Goal: Task Accomplishment & Management: Complete application form

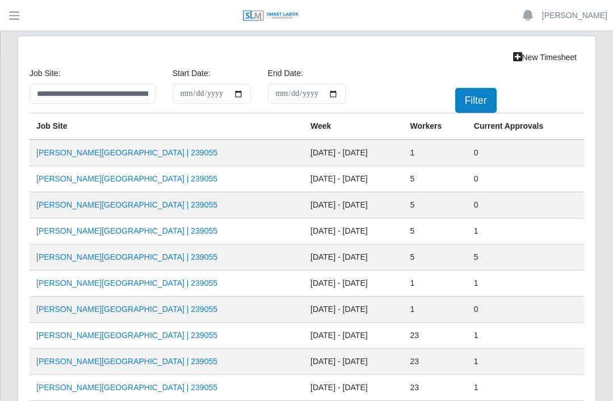
click at [130, 204] on link "[PERSON_NAME][GEOGRAPHIC_DATA] | 239055" at bounding box center [126, 204] width 181 height 9
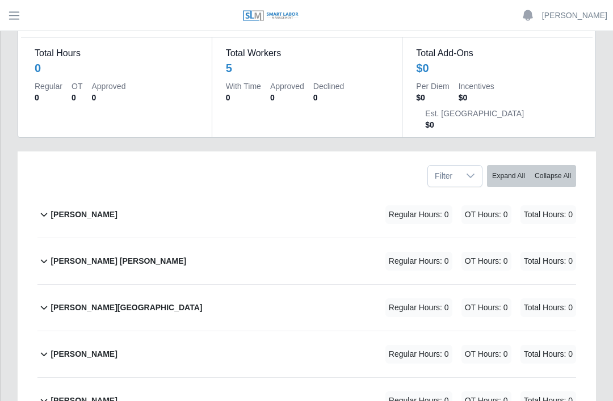
scroll to position [128, 0]
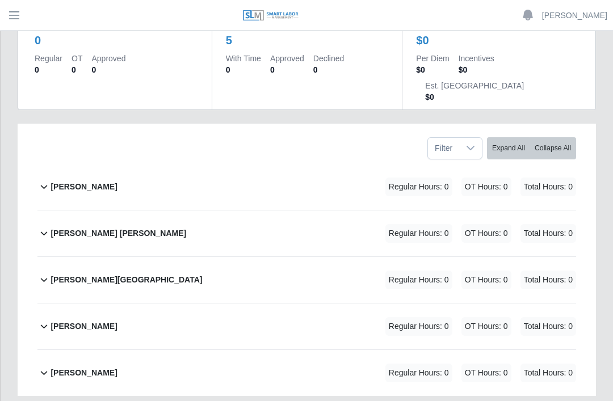
click at [138, 351] on div "[PERSON_NAME] Regular Hours: 0 OT Hours: 0 Total Hours: 0" at bounding box center [312, 374] width 525 height 46
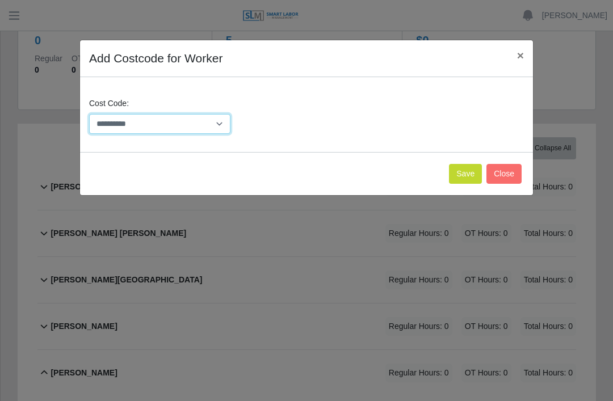
click at [196, 123] on select "**********" at bounding box center [159, 124] width 141 height 20
select select "**********"
click at [459, 170] on button "Save" at bounding box center [465, 174] width 33 height 20
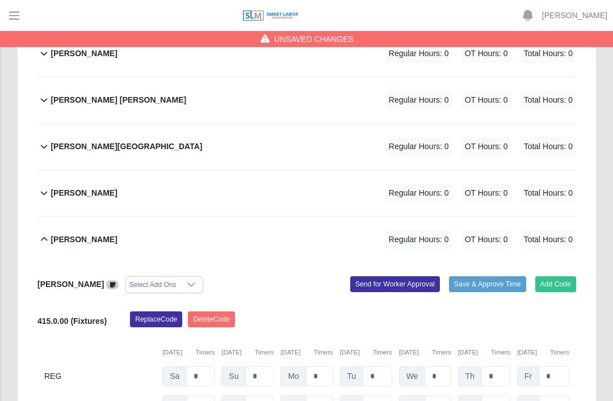
scroll to position [309, 0]
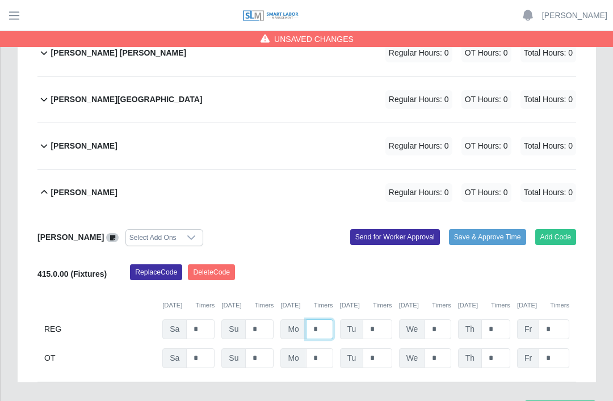
click at [324, 319] on input "*" at bounding box center [319, 329] width 27 height 20
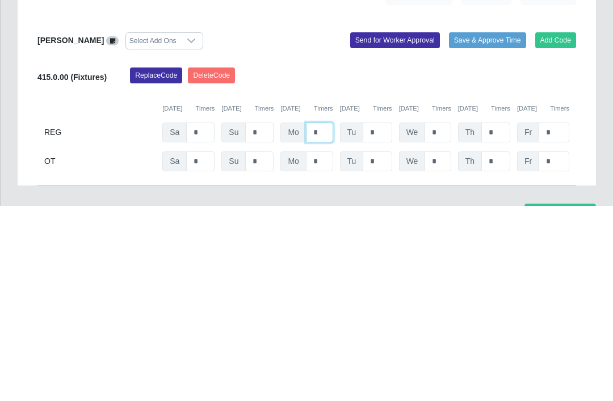
type input "*"
click at [381, 318] on input "*" at bounding box center [376, 328] width 29 height 20
type input "*"
click at [448, 318] on input "*" at bounding box center [437, 328] width 26 height 20
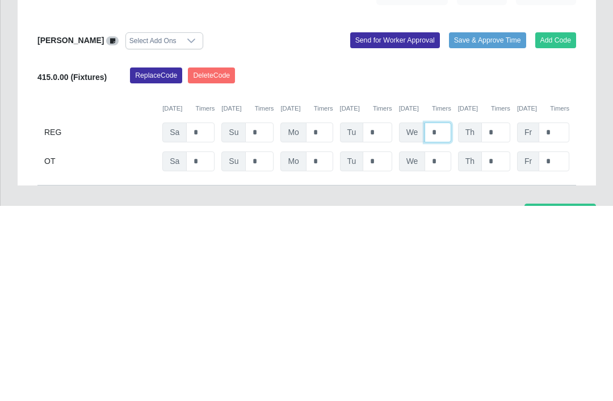
type input "*"
click at [503, 318] on input "*" at bounding box center [495, 328] width 29 height 20
type input "*"
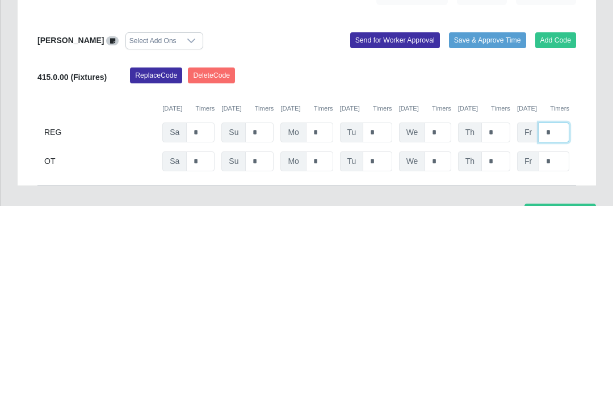
click at [552, 318] on input "*" at bounding box center [553, 328] width 31 height 20
type input "*"
click at [500, 318] on input "*" at bounding box center [495, 328] width 29 height 20
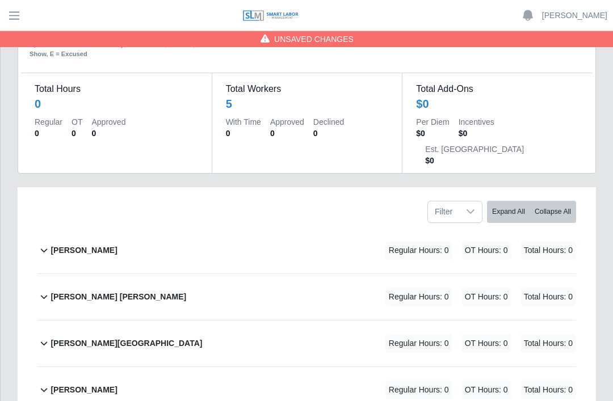
scroll to position [0, 0]
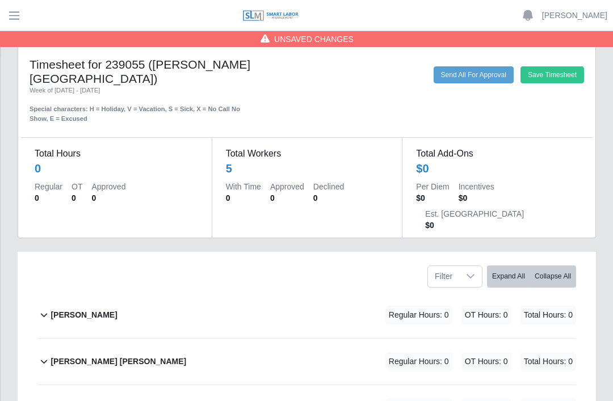
click at [463, 80] on button "Send All For Approval" at bounding box center [473, 74] width 80 height 17
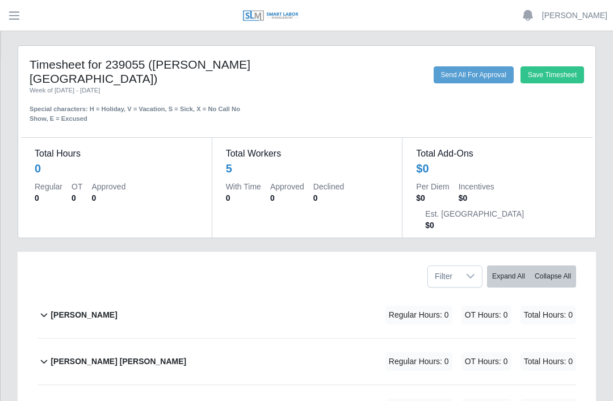
click at [572, 16] on link "[PERSON_NAME]" at bounding box center [574, 16] width 65 height 12
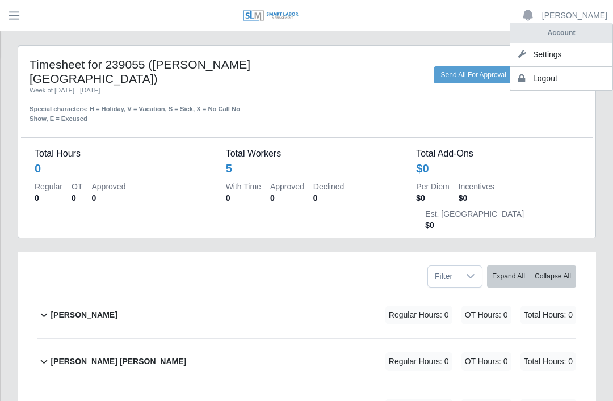
click at [556, 86] on link "Logout" at bounding box center [561, 79] width 102 height 24
